Goal: Book appointment/travel/reservation

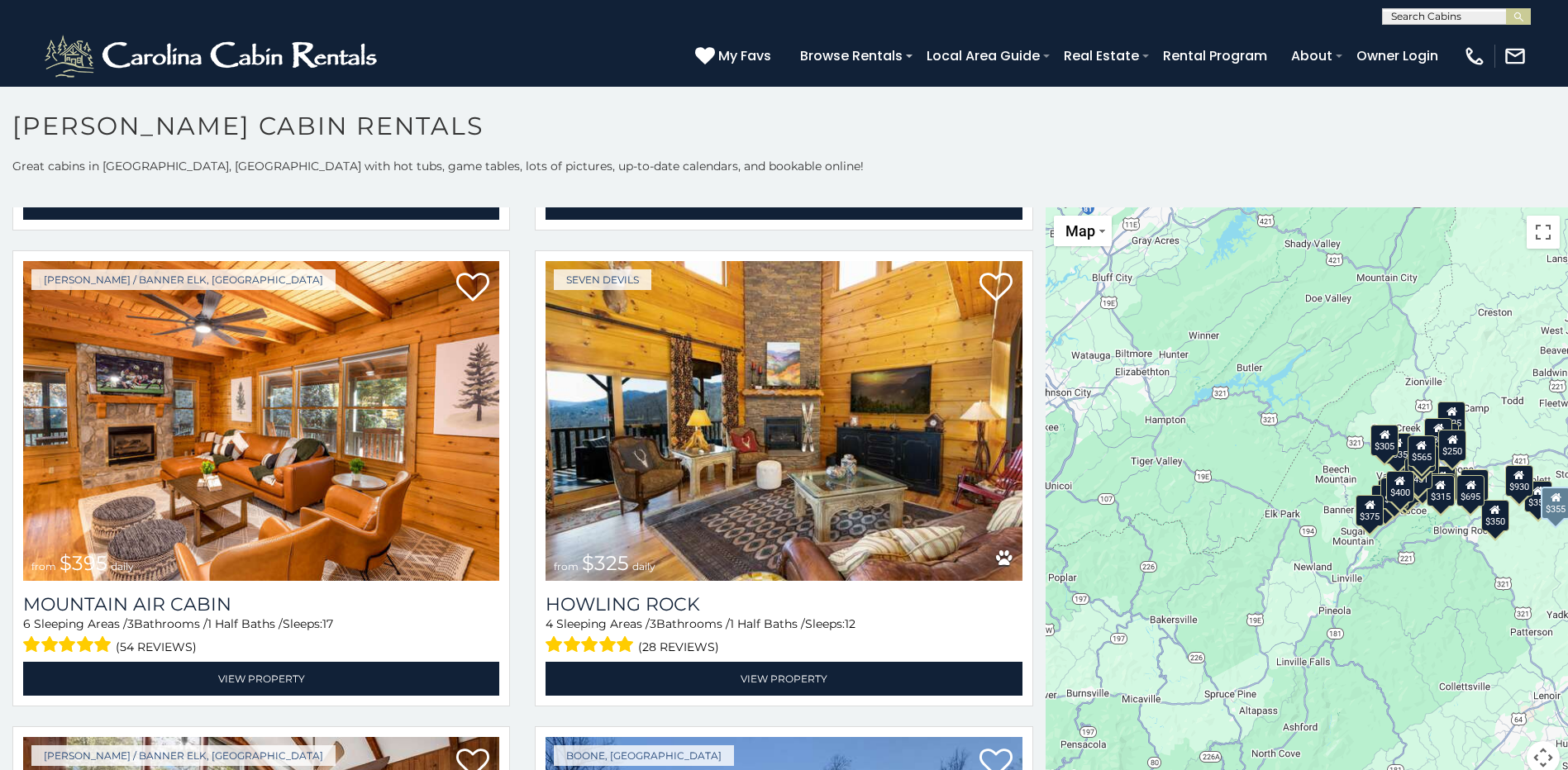
scroll to position [6197, 0]
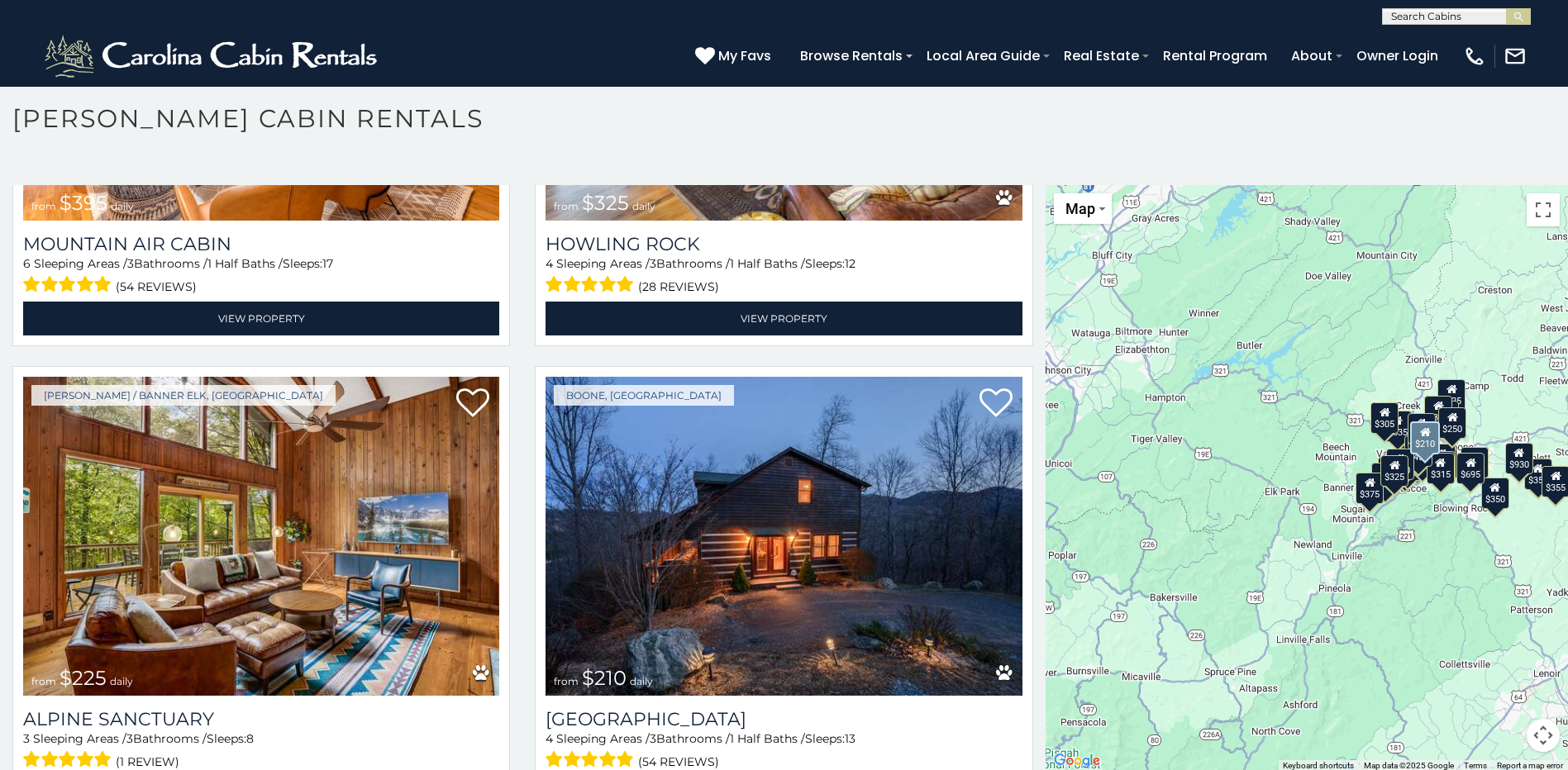
scroll to position [9, 0]
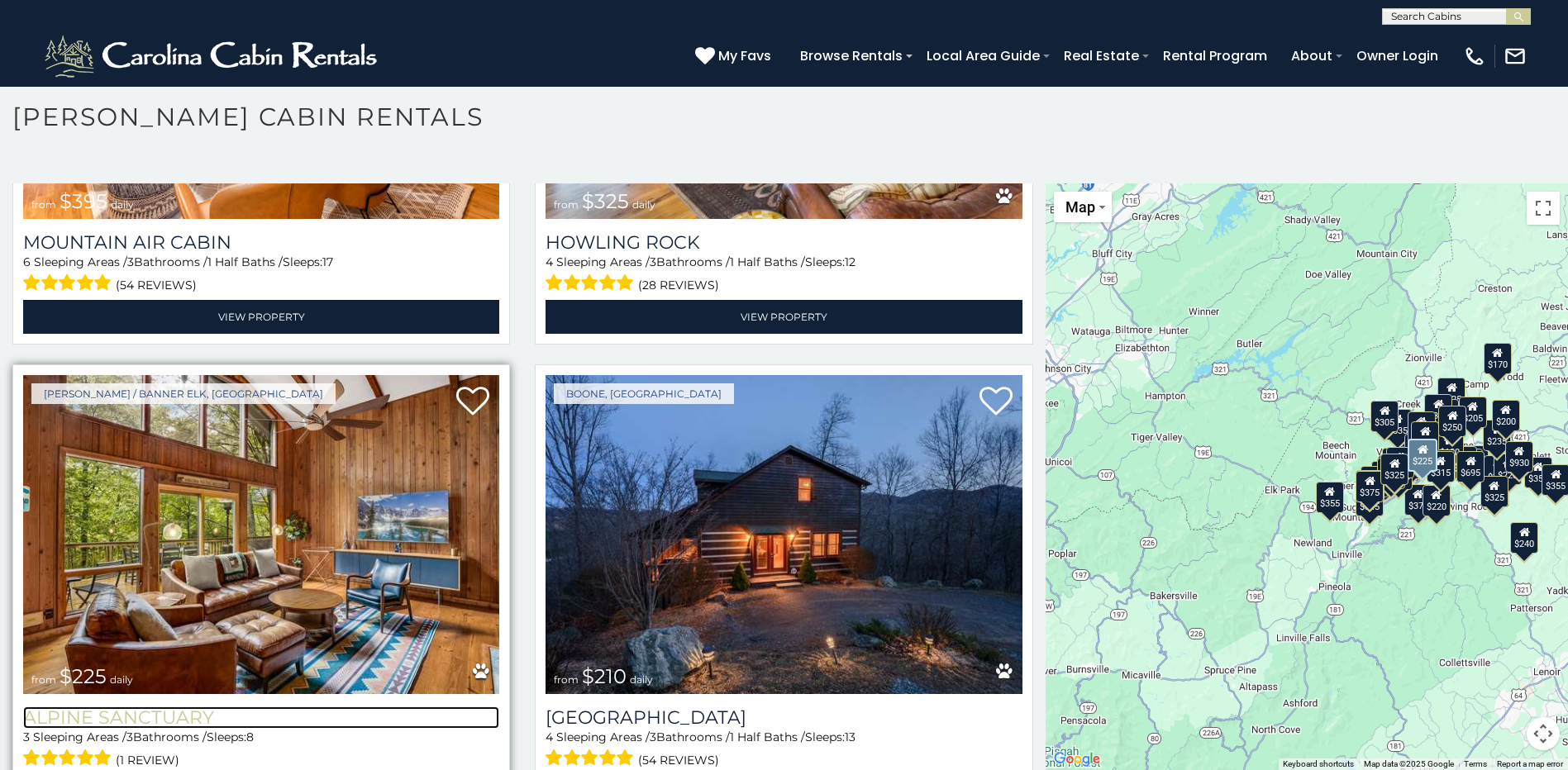
click at [108, 706] on h3 "Alpine Sanctuary" at bounding box center [261, 717] width 476 height 22
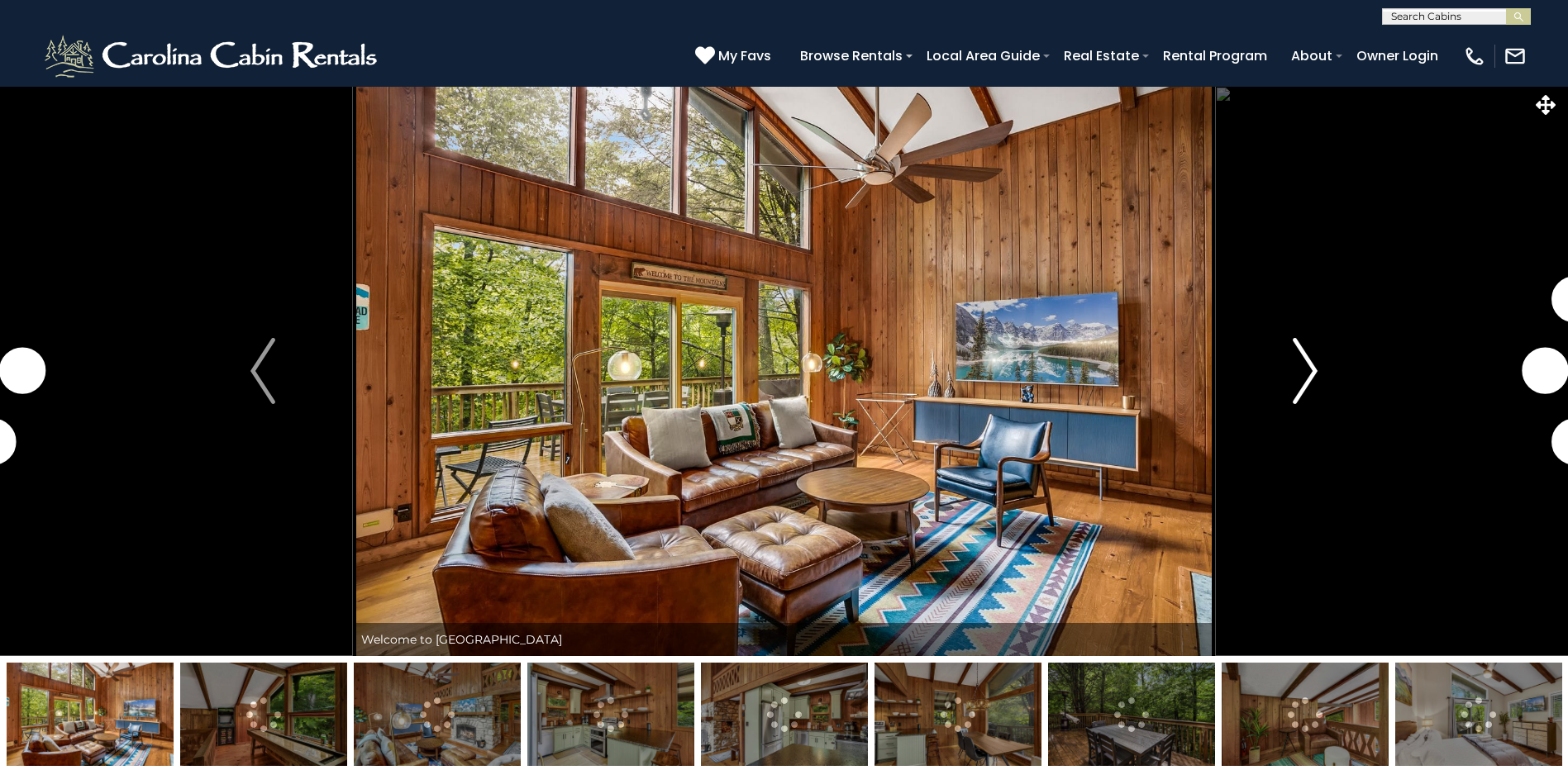
click at [1306, 370] on img "Next" at bounding box center [1305, 371] width 25 height 66
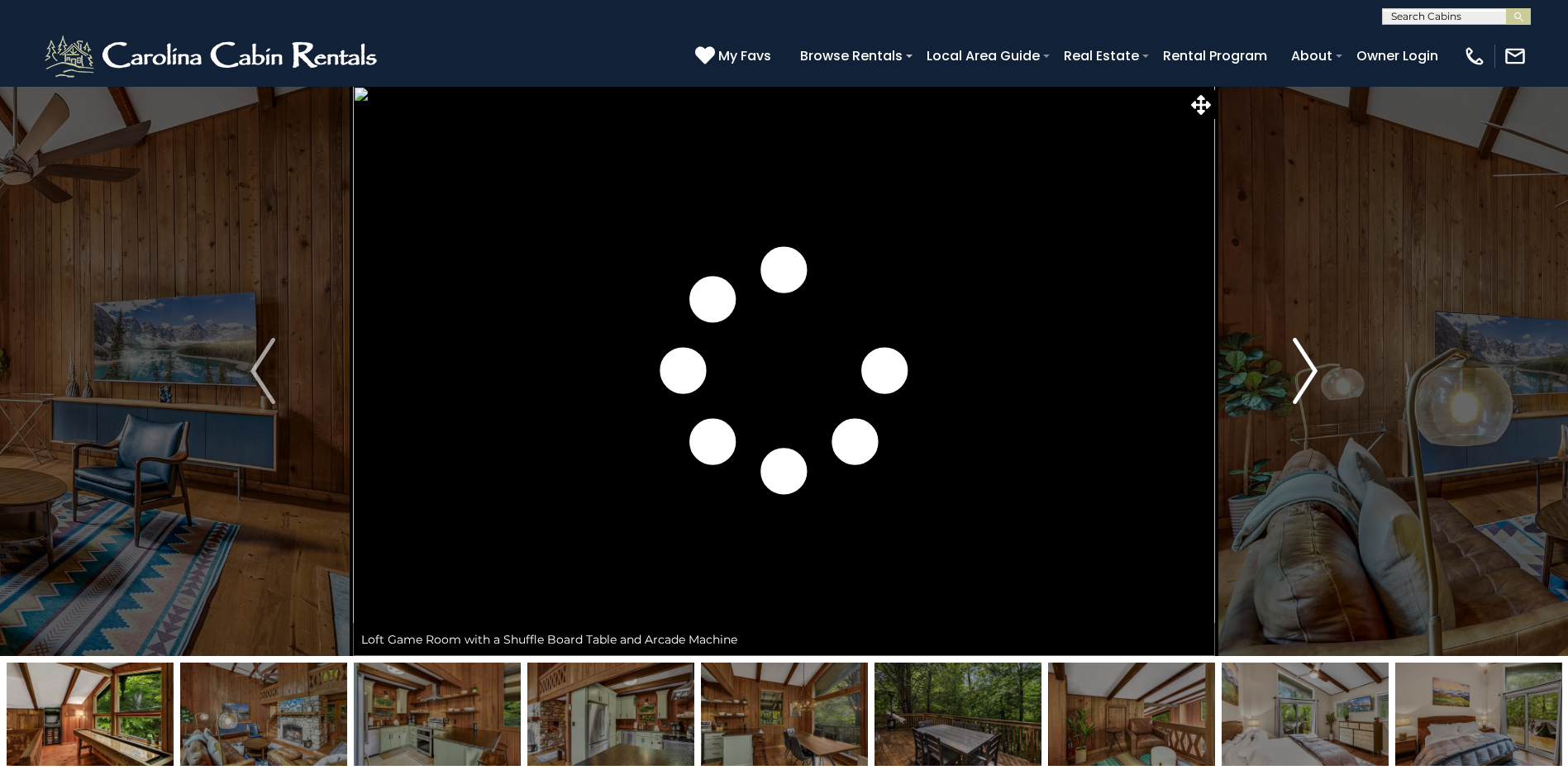
click at [1306, 370] on img "Next" at bounding box center [1305, 371] width 25 height 66
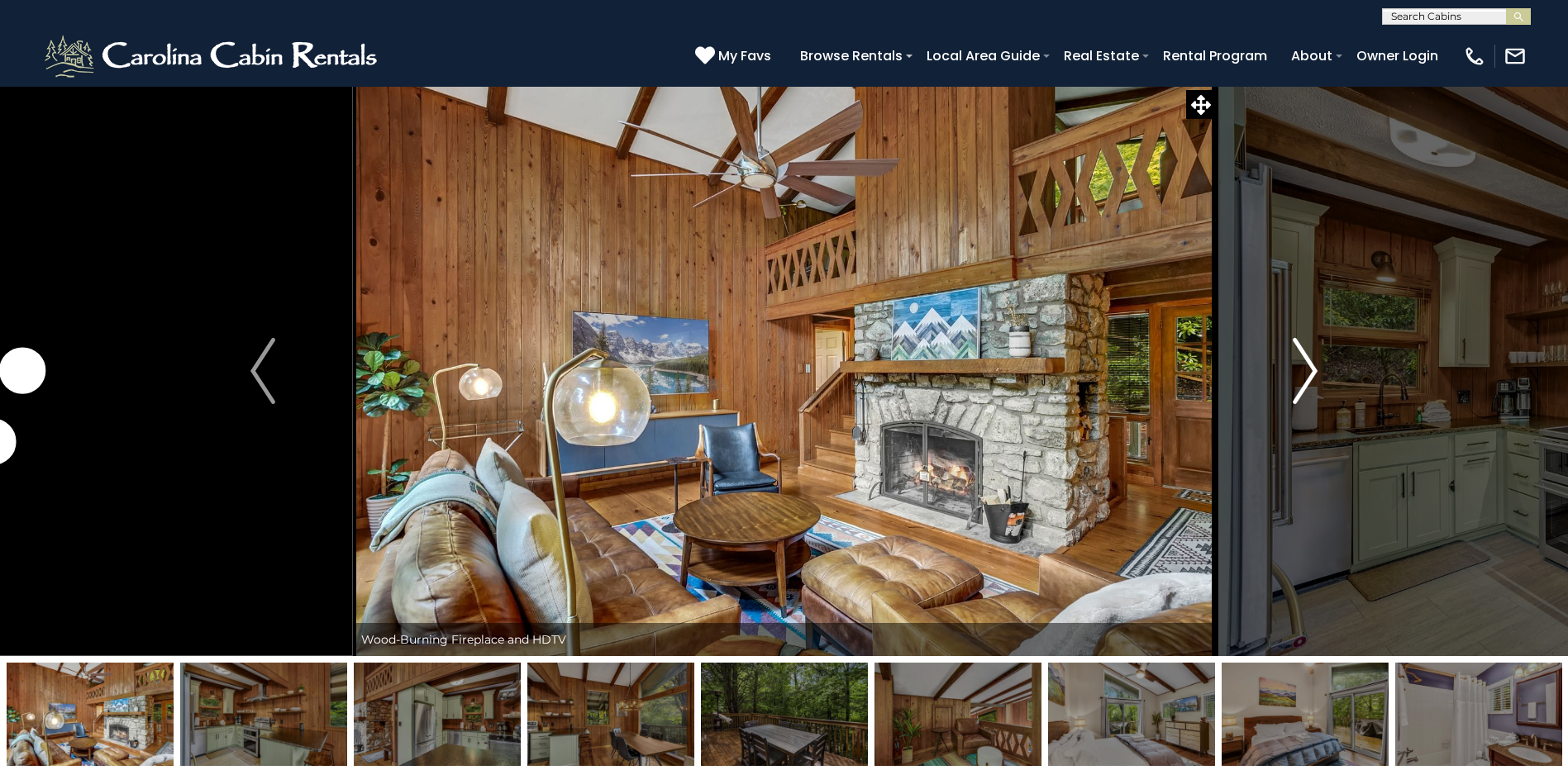
click at [1306, 370] on img "Next" at bounding box center [1305, 371] width 25 height 66
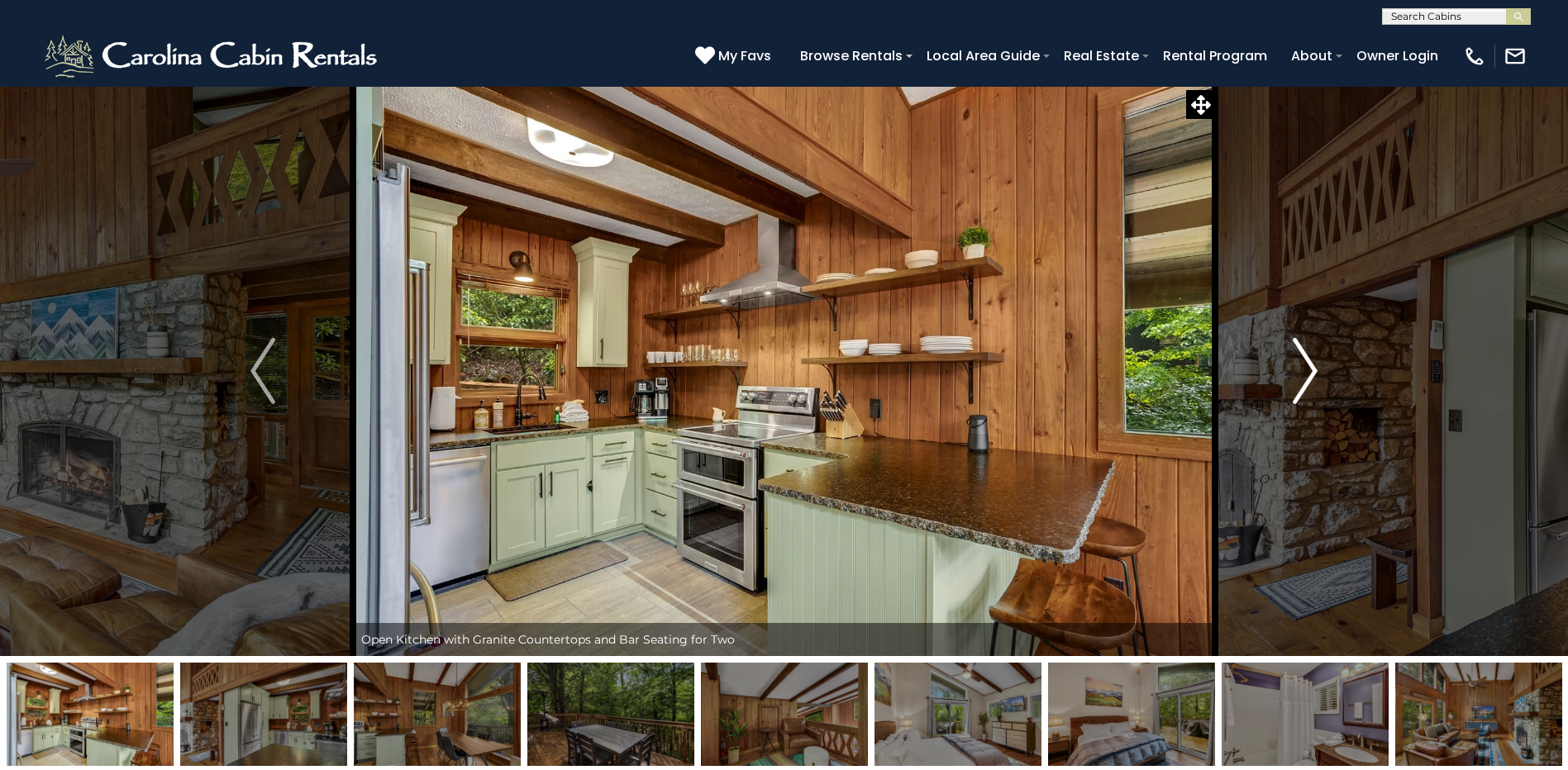
click at [1306, 370] on img "Next" at bounding box center [1305, 371] width 25 height 66
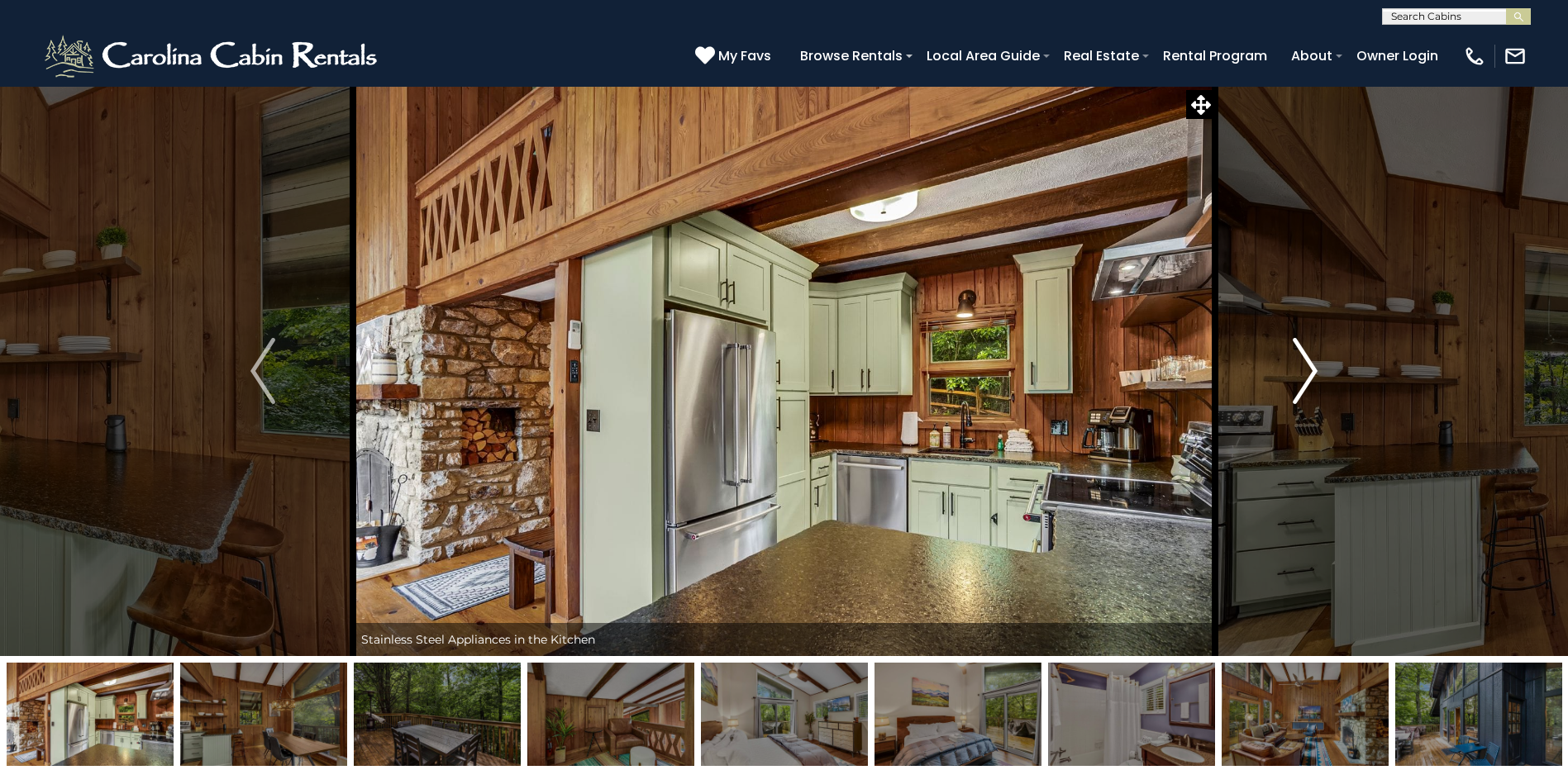
click at [1306, 370] on img "Next" at bounding box center [1305, 371] width 25 height 66
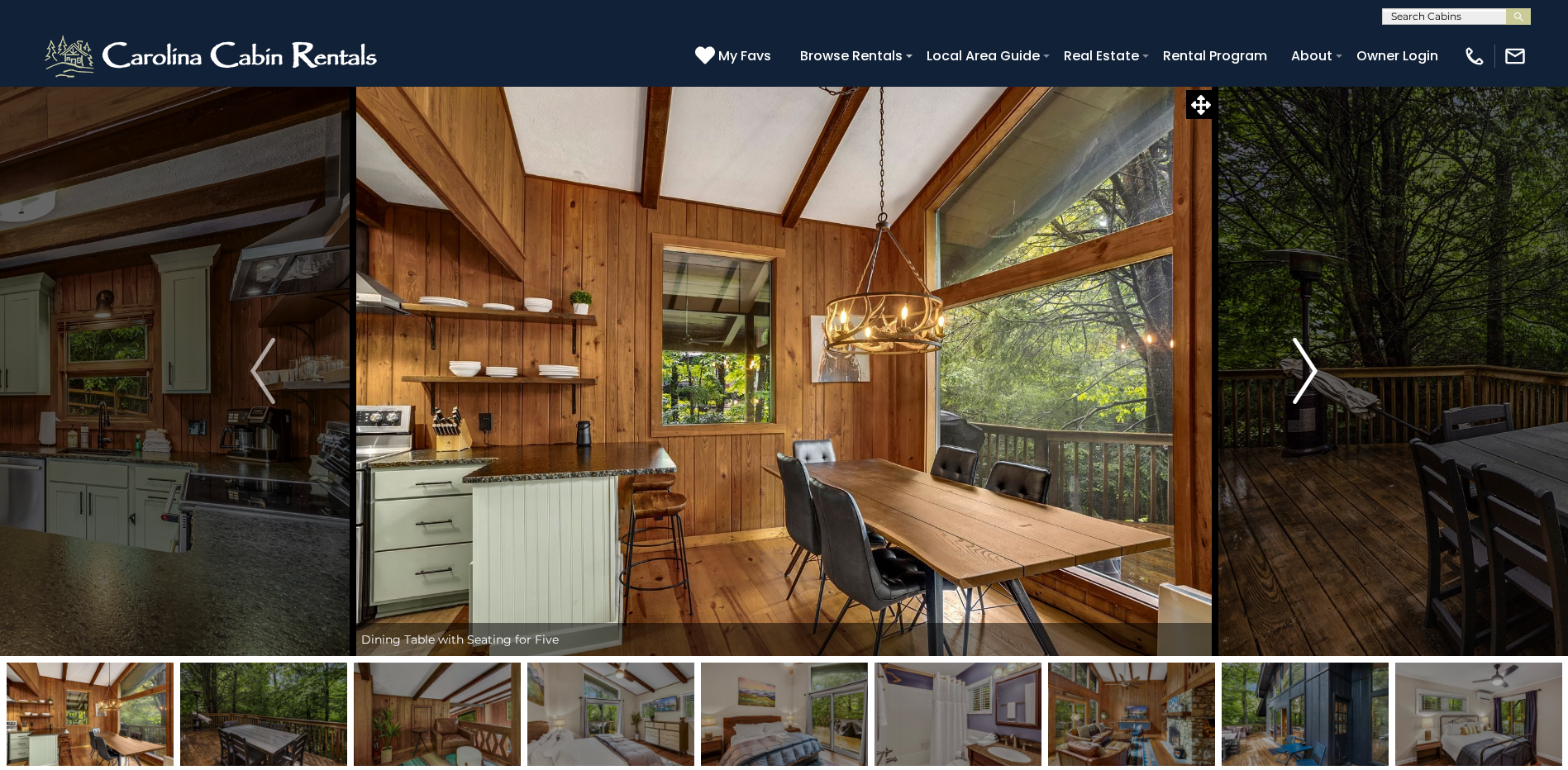
click at [1306, 370] on img "Next" at bounding box center [1305, 371] width 25 height 66
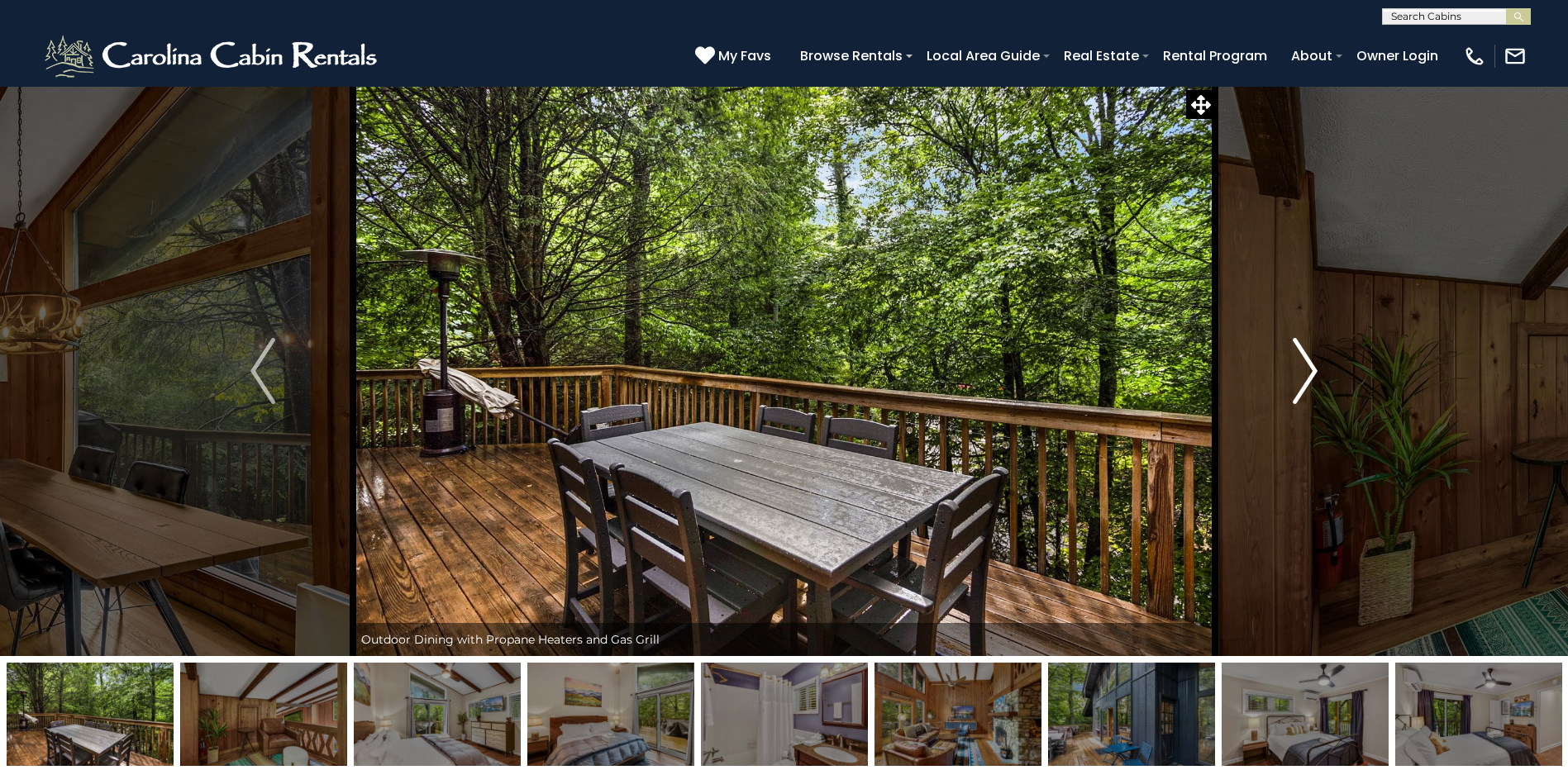
click at [1306, 370] on img "Next" at bounding box center [1305, 371] width 25 height 66
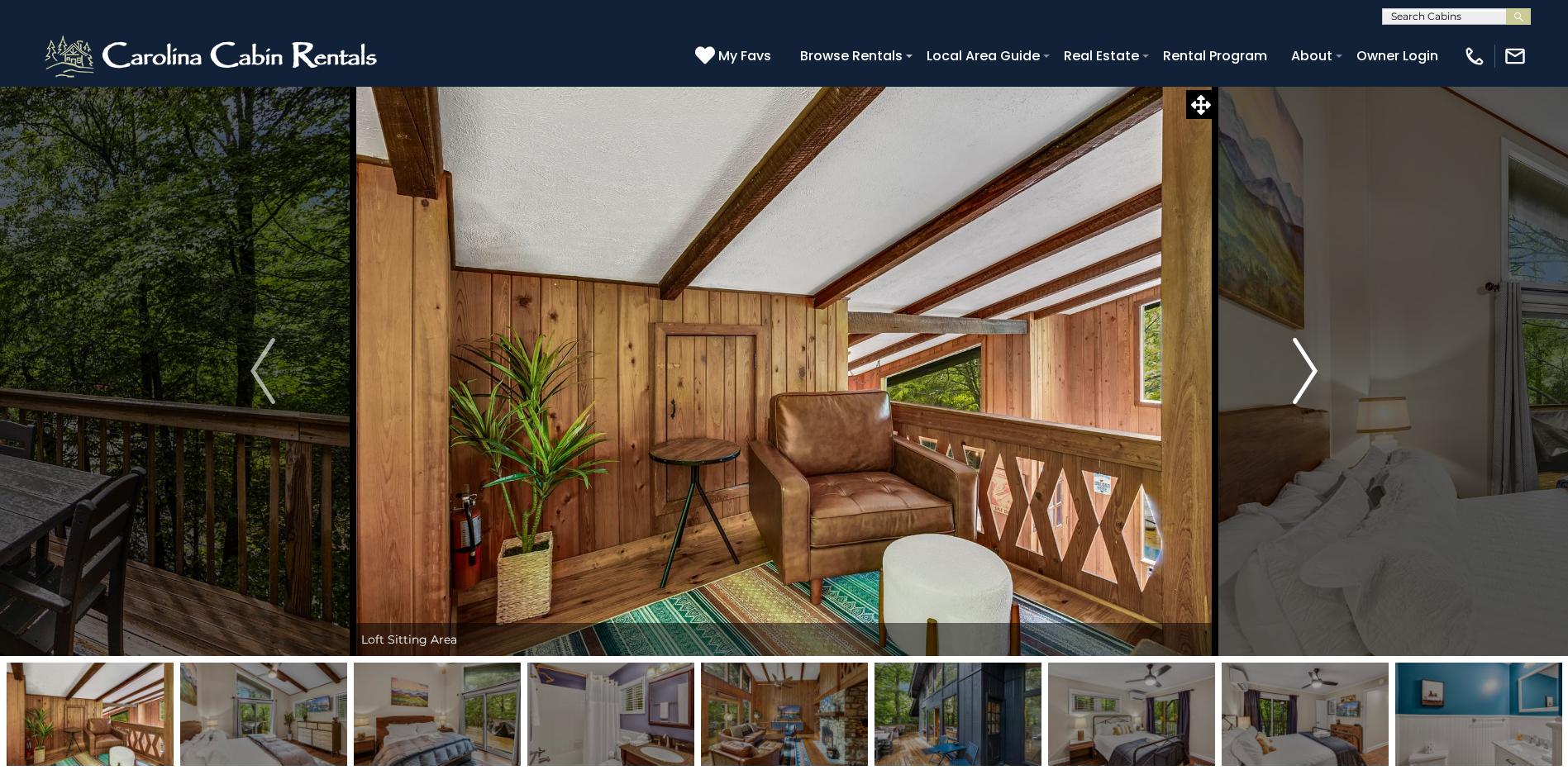
click at [1306, 370] on img "Next" at bounding box center [1305, 371] width 25 height 66
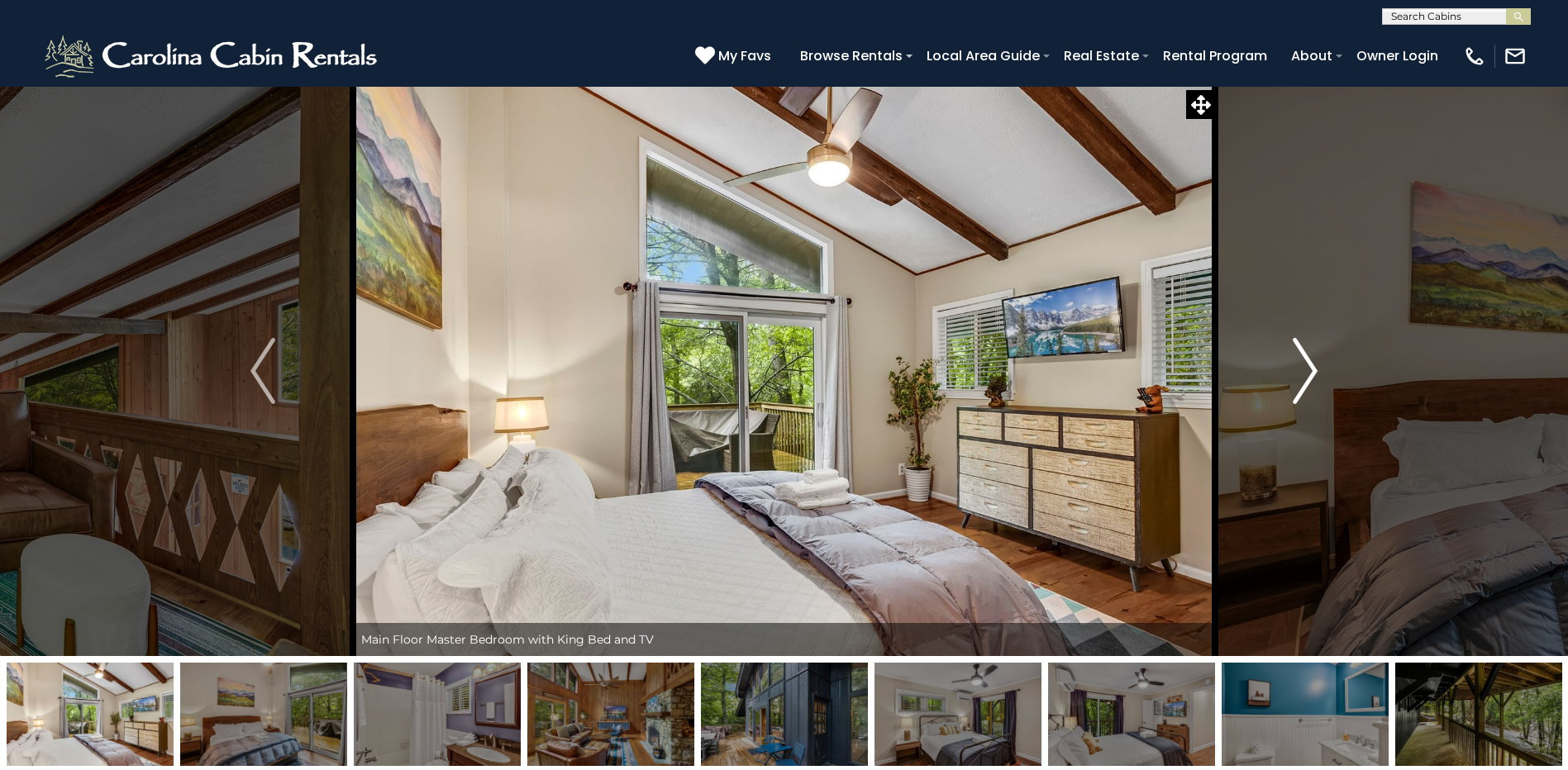
click at [1306, 370] on img "Next" at bounding box center [1305, 371] width 25 height 66
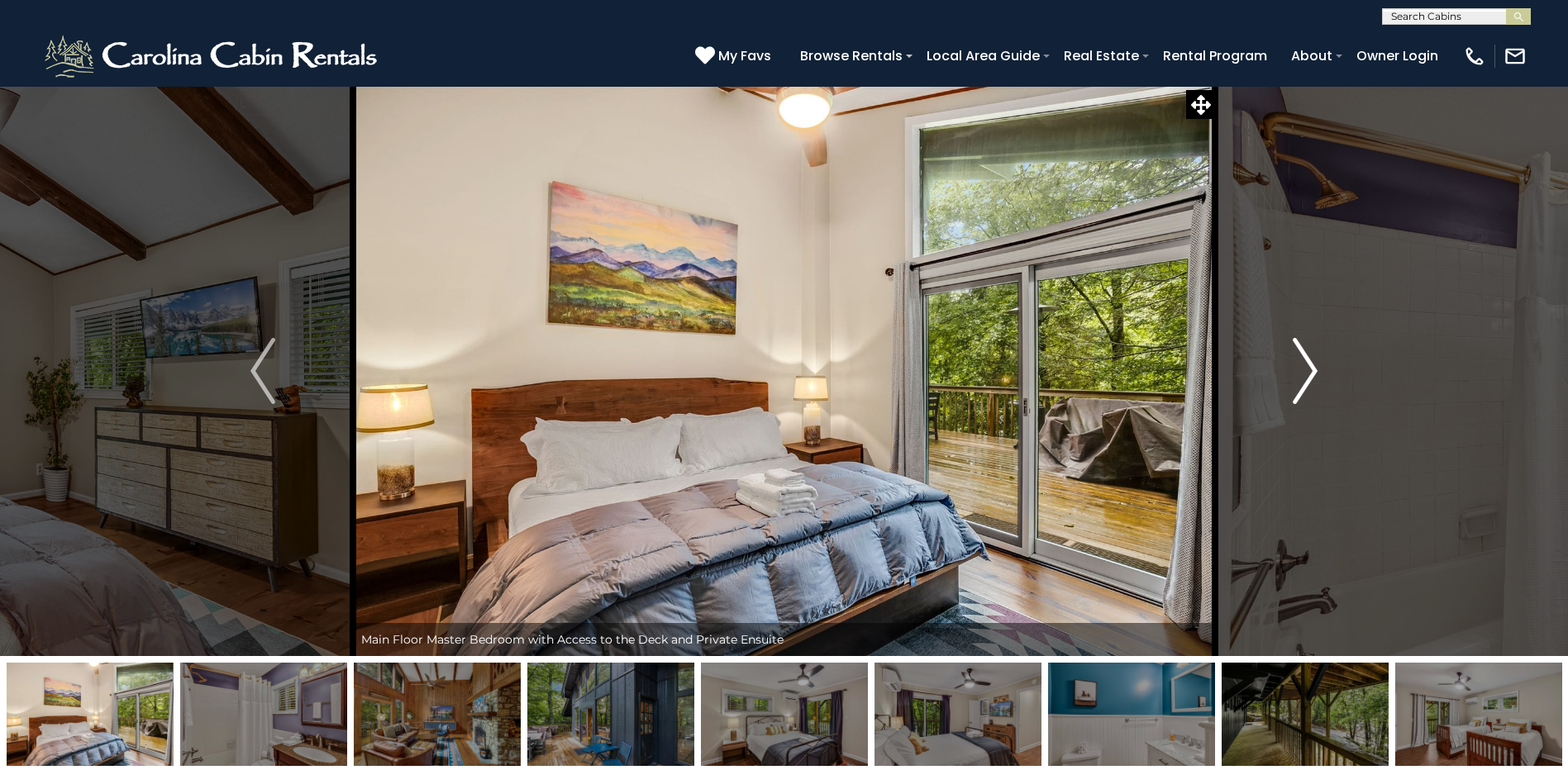
click at [1306, 370] on img "Next" at bounding box center [1305, 371] width 25 height 66
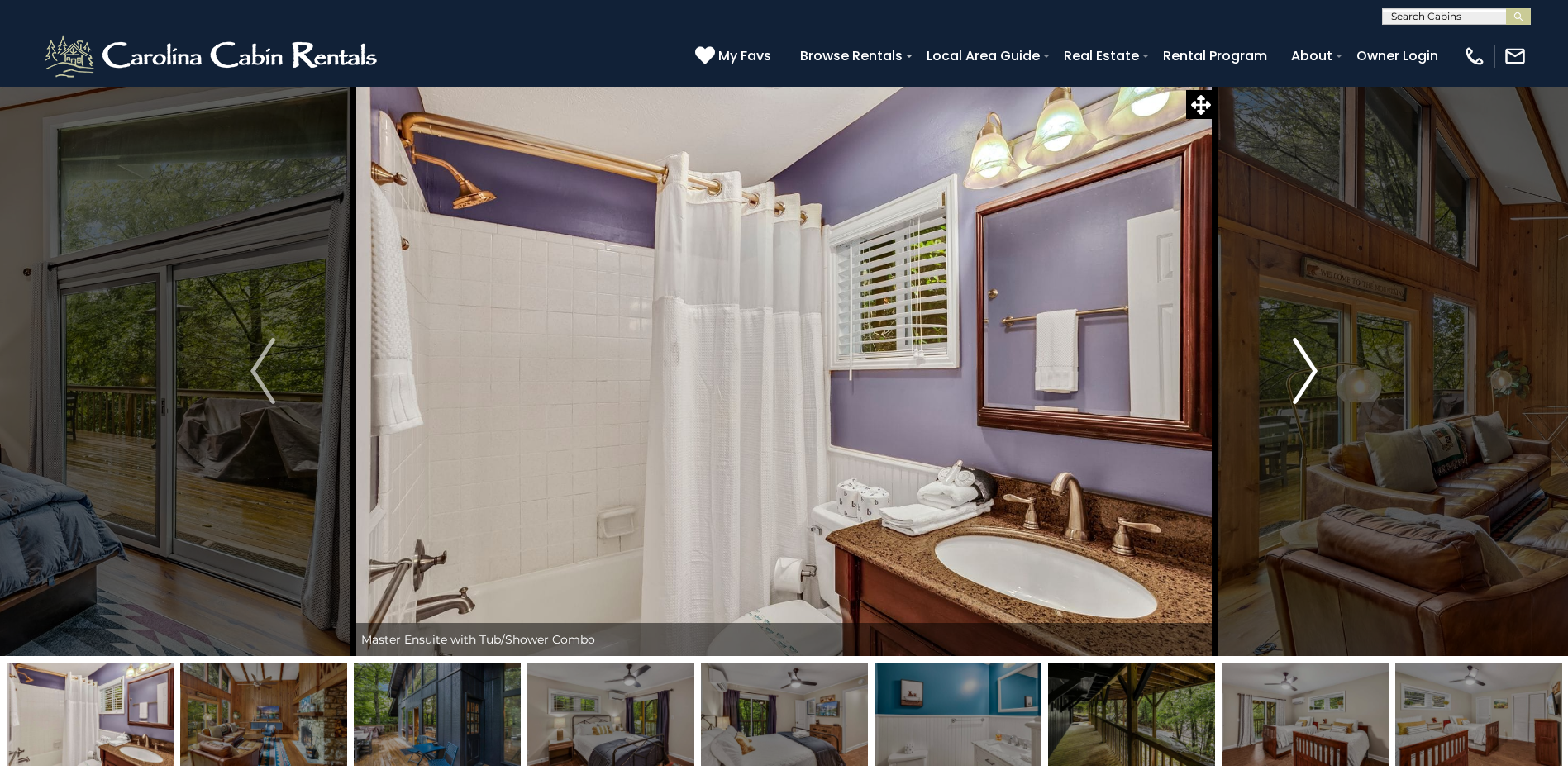
click at [1306, 370] on img "Next" at bounding box center [1305, 371] width 25 height 66
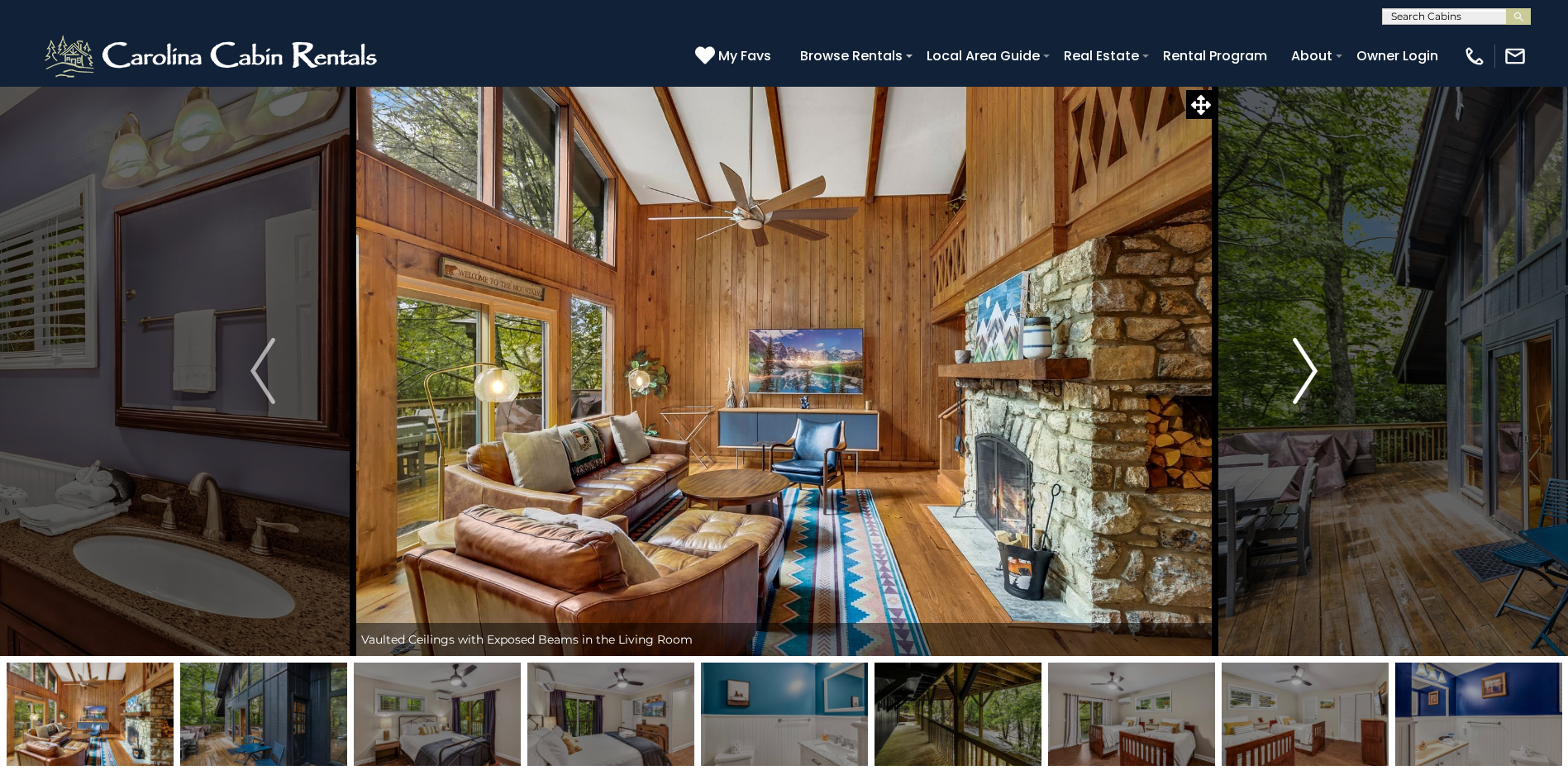
click at [1306, 370] on img "Next" at bounding box center [1305, 371] width 25 height 66
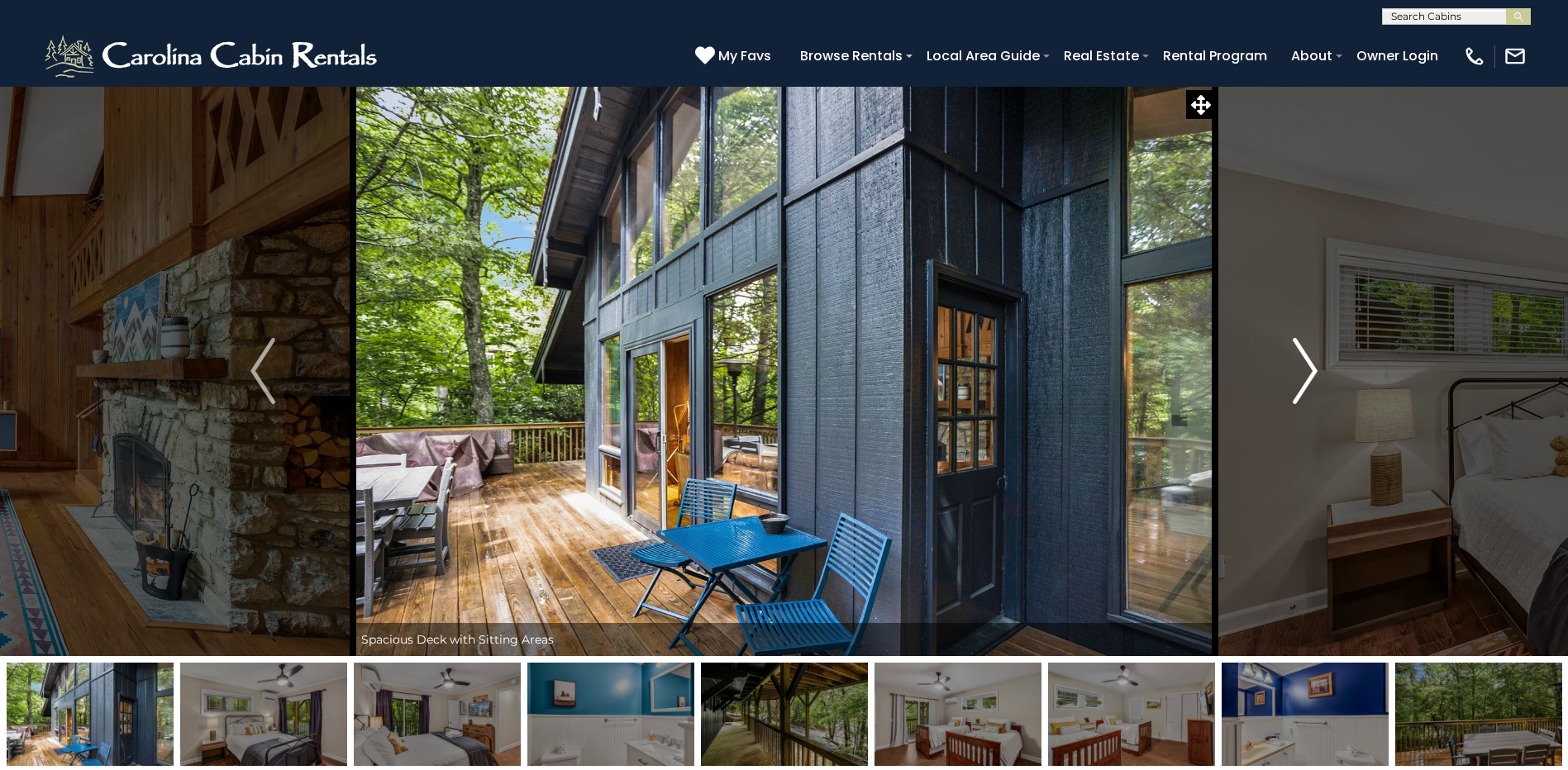
click at [1306, 370] on img "Next" at bounding box center [1305, 371] width 25 height 66
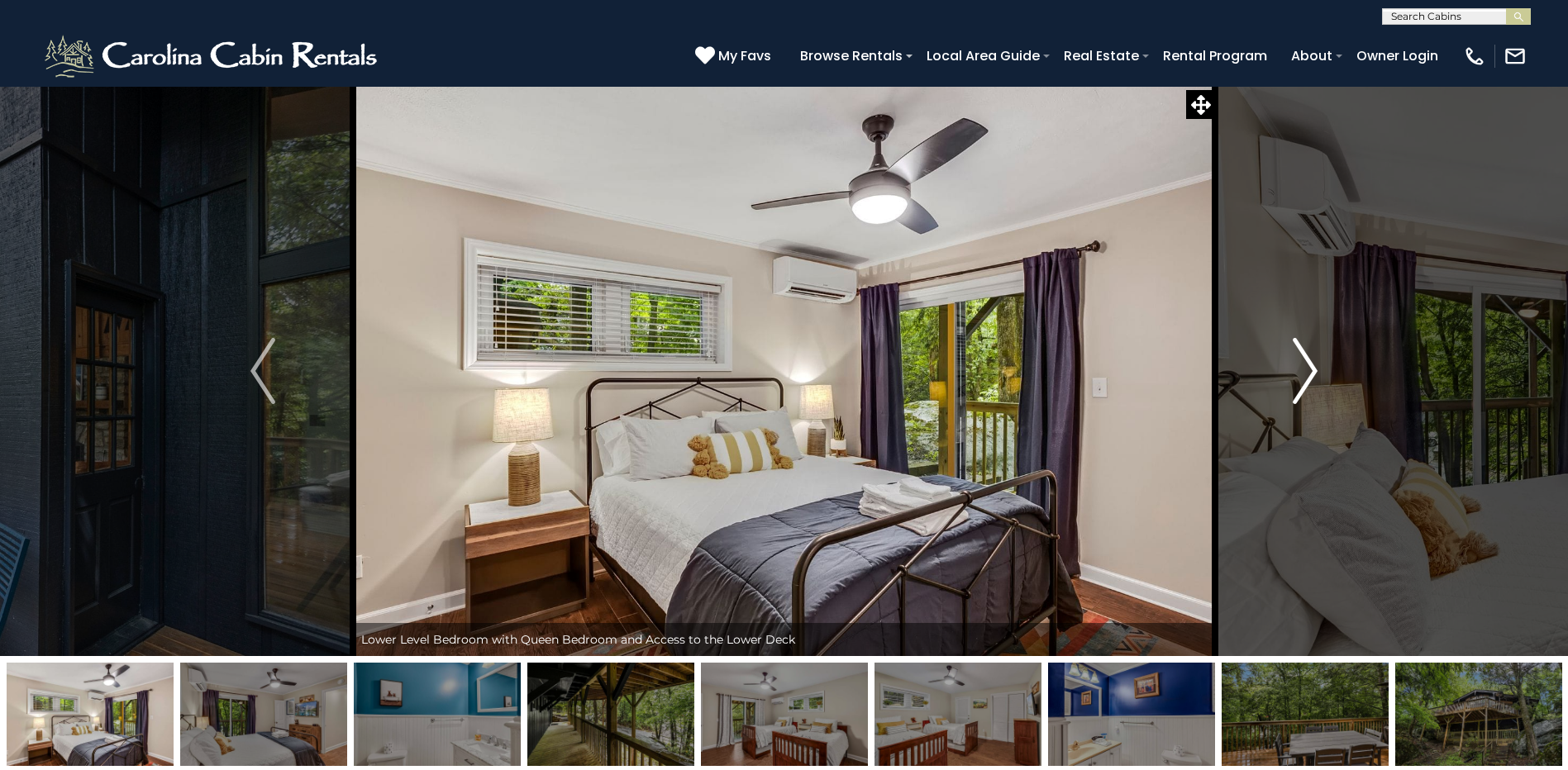
click at [1306, 370] on img "Next" at bounding box center [1305, 371] width 25 height 66
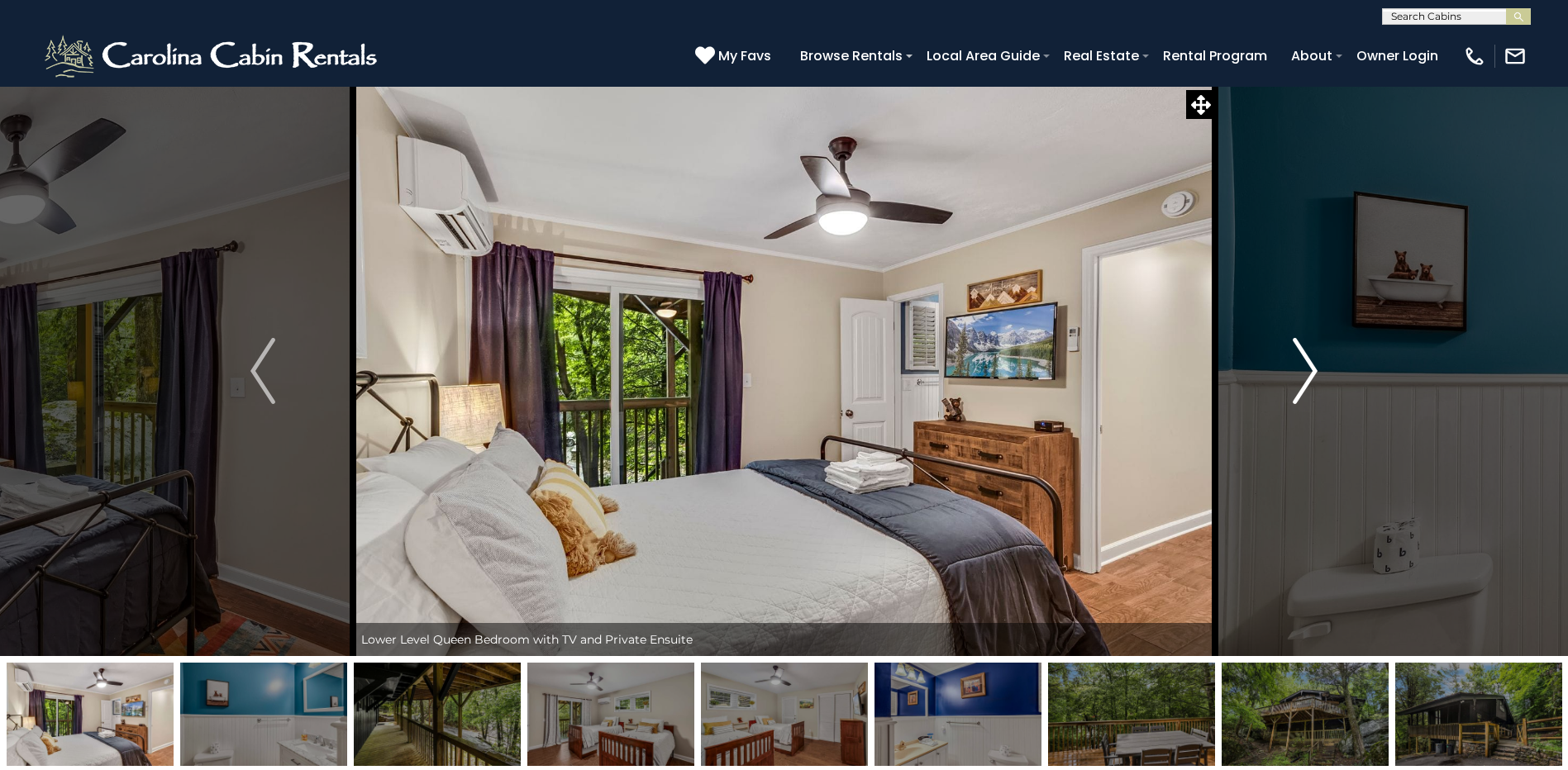
click at [1306, 370] on img "Next" at bounding box center [1305, 371] width 25 height 66
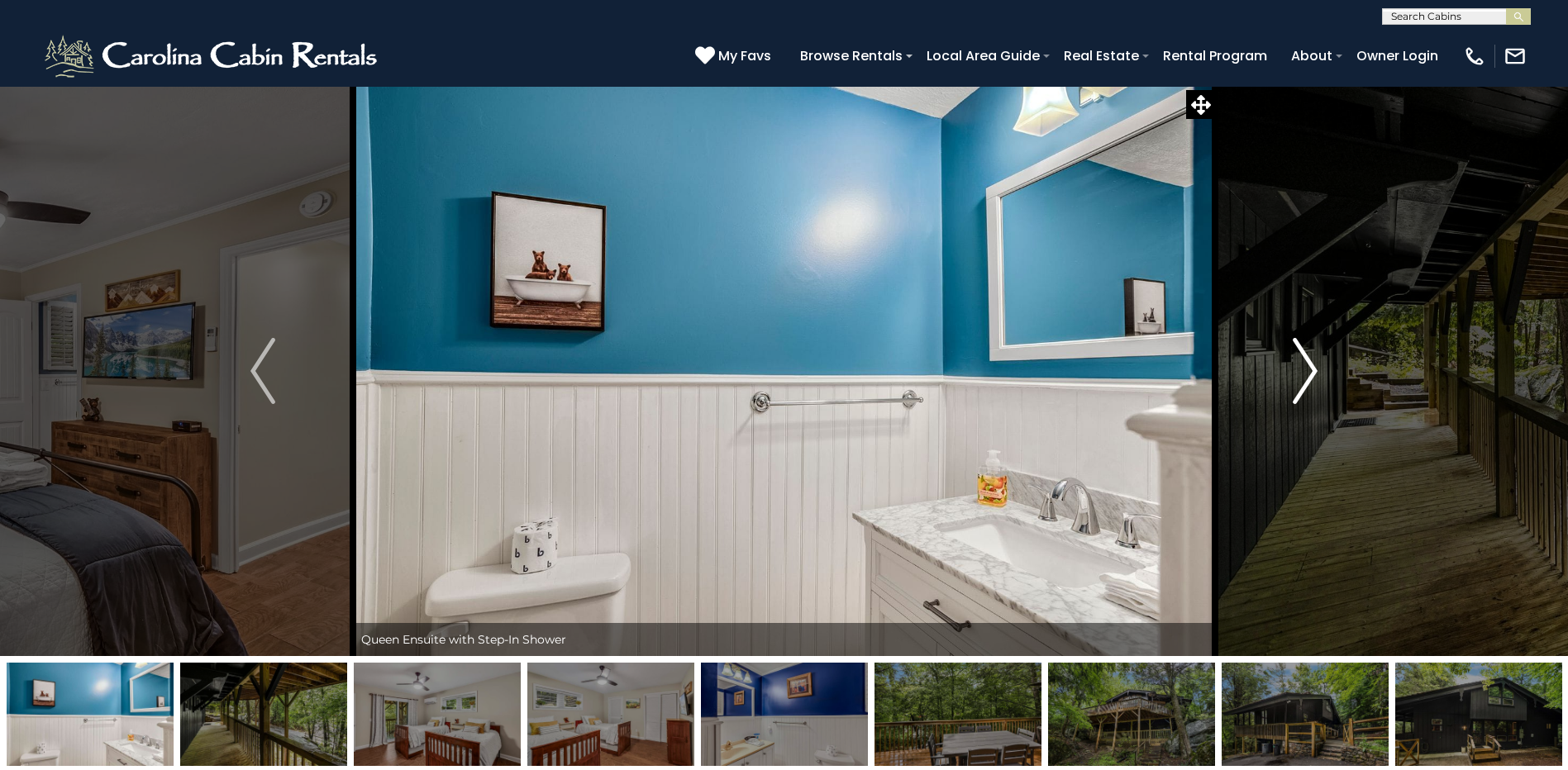
click at [1306, 370] on img "Next" at bounding box center [1305, 371] width 25 height 66
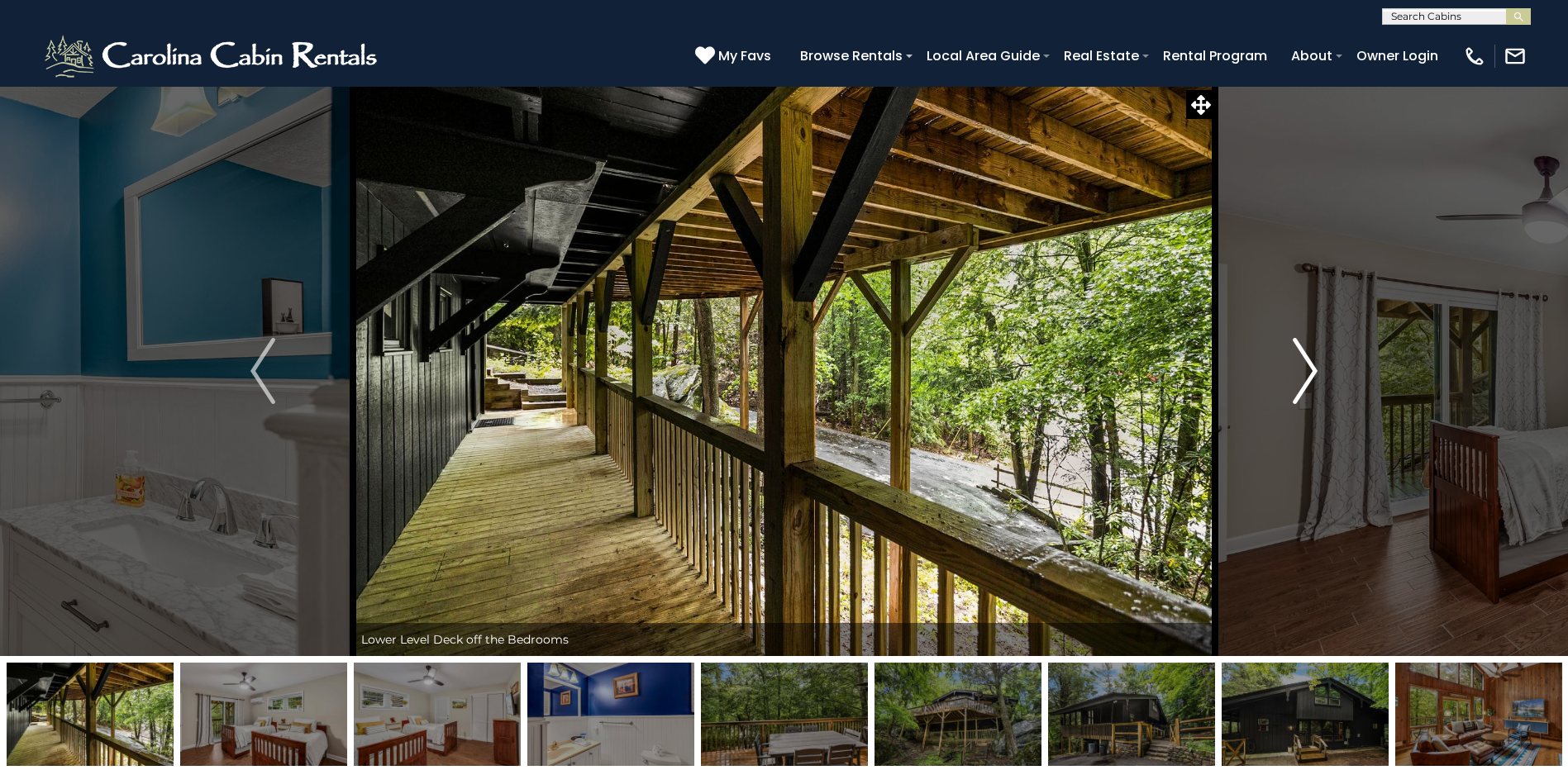
click at [1306, 370] on img "Next" at bounding box center [1305, 371] width 25 height 66
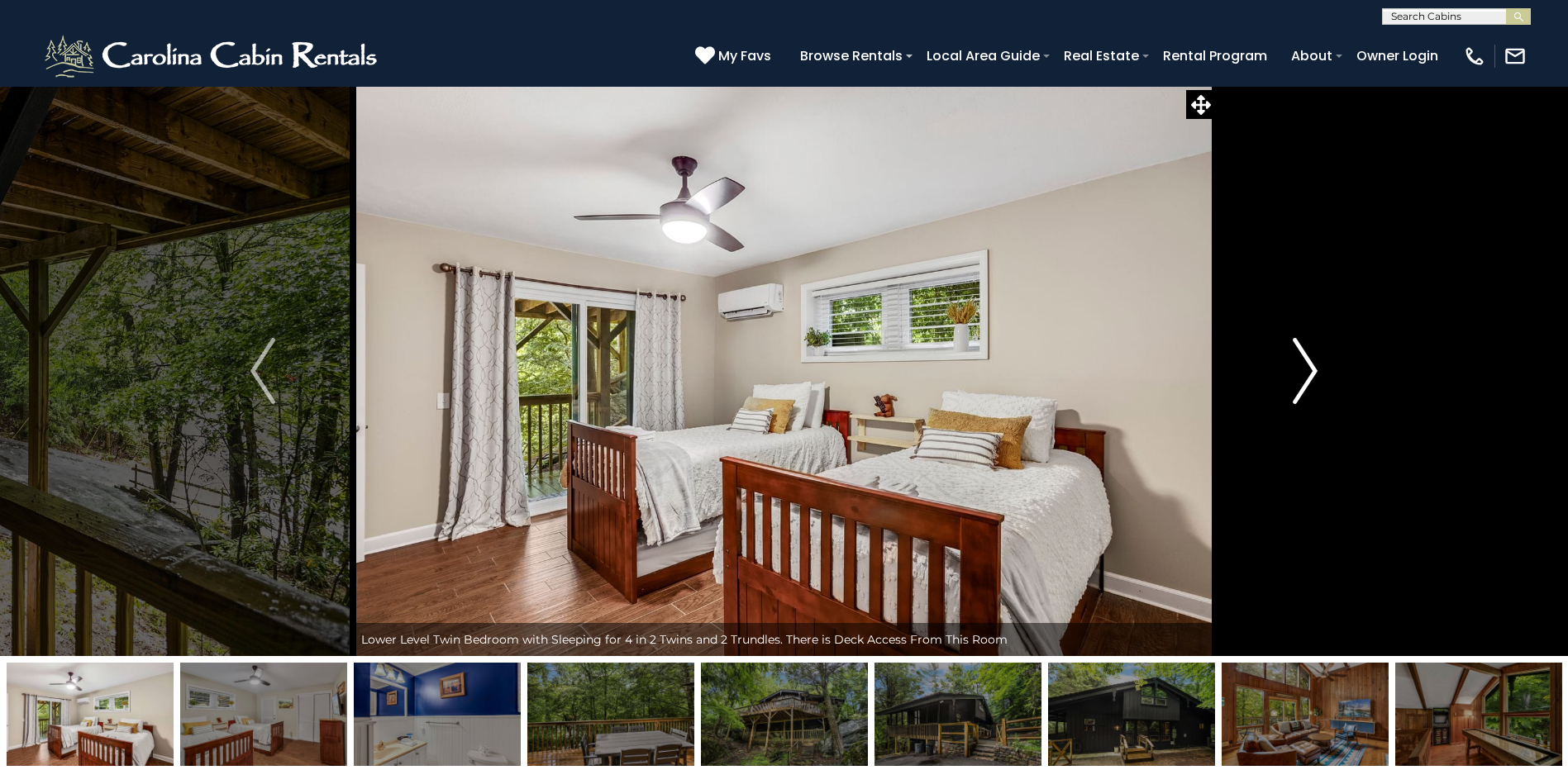
click at [1306, 370] on img "Next" at bounding box center [1305, 371] width 25 height 66
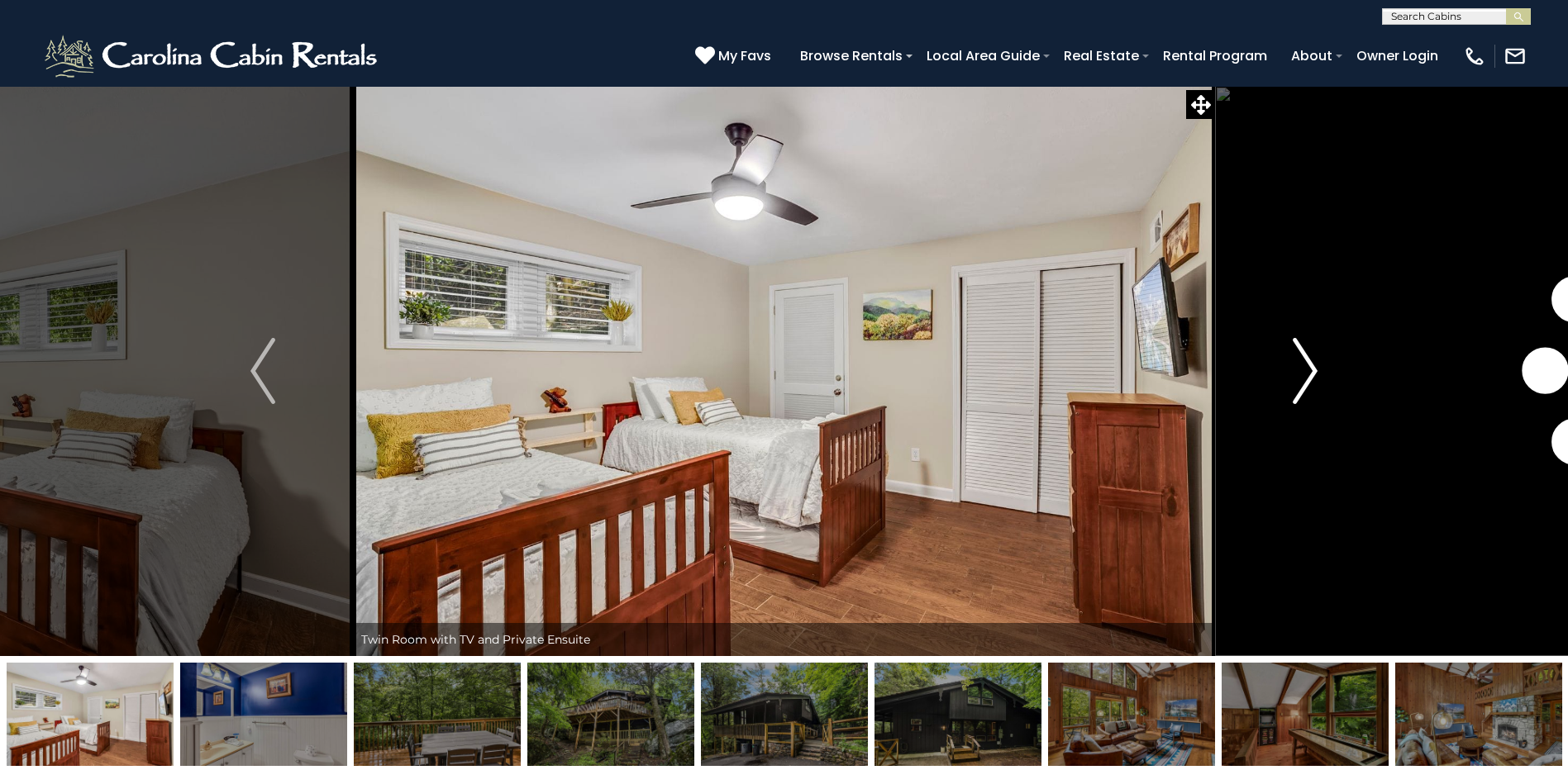
click at [1306, 370] on img "Next" at bounding box center [1305, 371] width 25 height 66
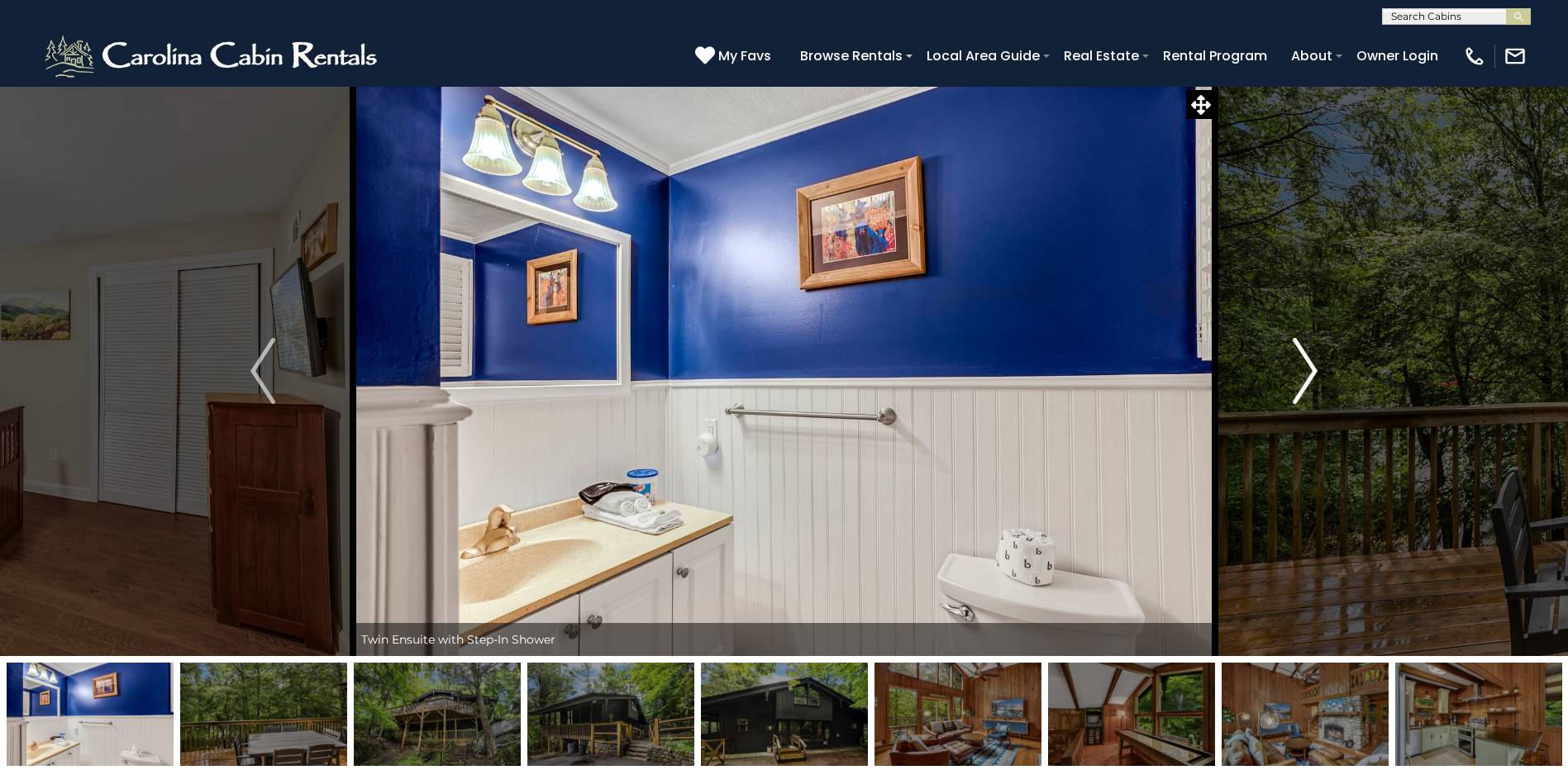
click at [1306, 370] on img "Next" at bounding box center [1305, 371] width 25 height 66
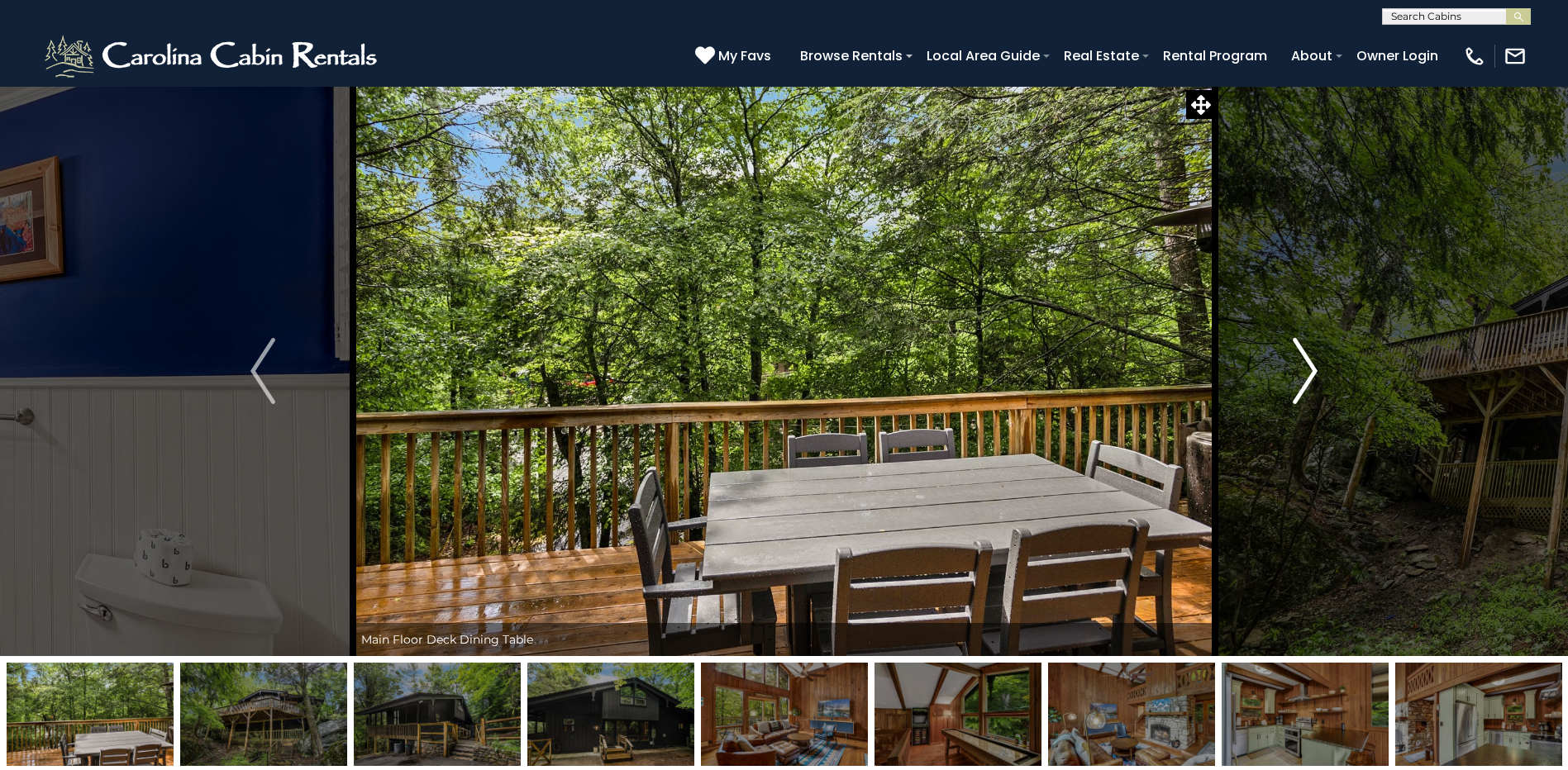
click at [1306, 370] on img "Next" at bounding box center [1305, 371] width 25 height 66
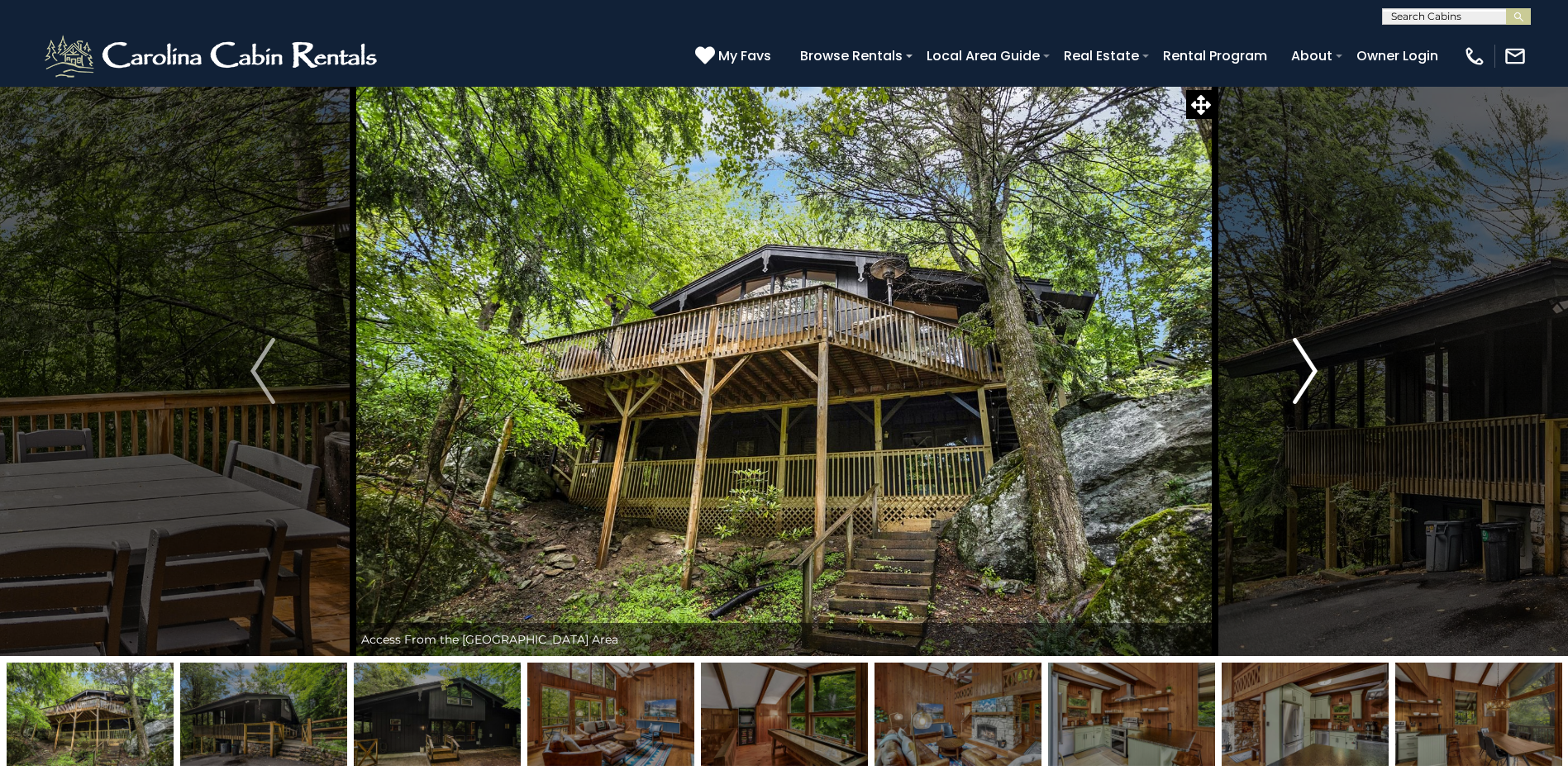
click at [1306, 370] on img "Next" at bounding box center [1305, 371] width 25 height 66
